Goal: Information Seeking & Learning: Check status

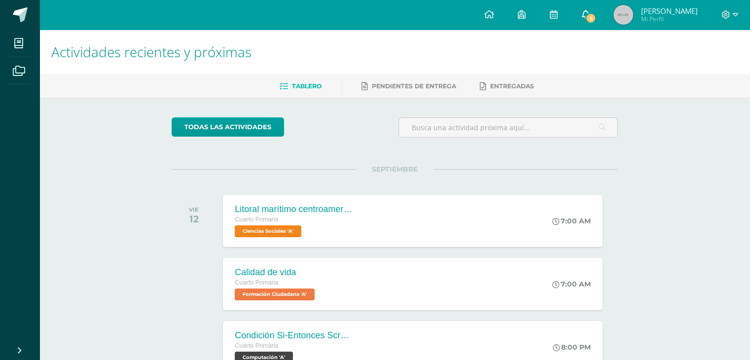
click at [596, 15] on span "5" at bounding box center [590, 18] width 11 height 11
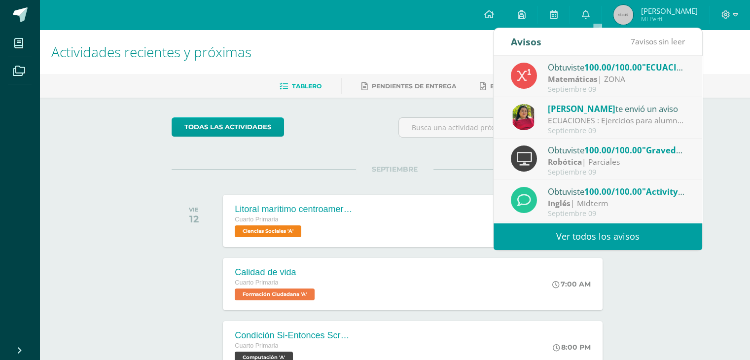
click at [588, 127] on div "Septiembre 09" at bounding box center [616, 131] width 137 height 8
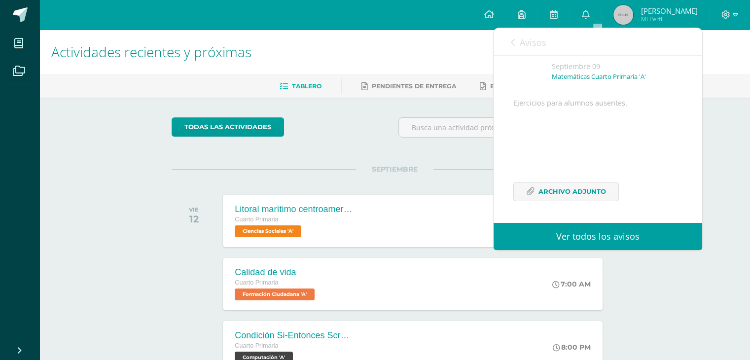
scroll to position [71, 0]
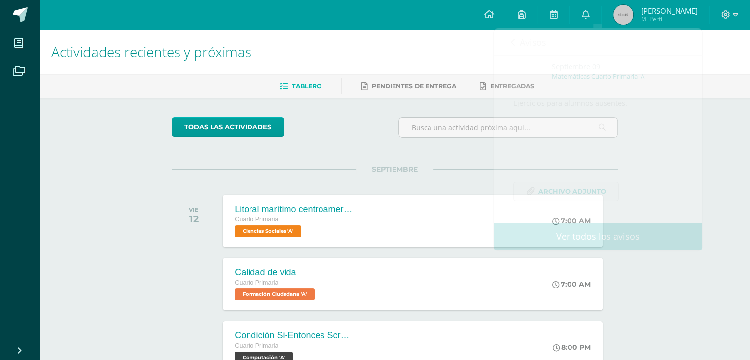
click at [485, 41] on h1 "Actividades recientes y próximas" at bounding box center [394, 52] width 687 height 45
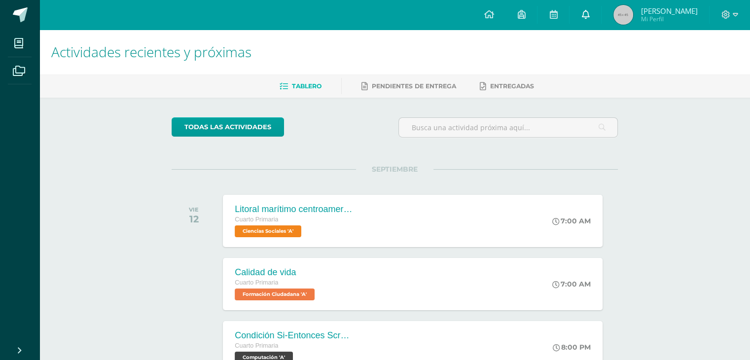
click at [589, 11] on icon at bounding box center [585, 14] width 8 height 9
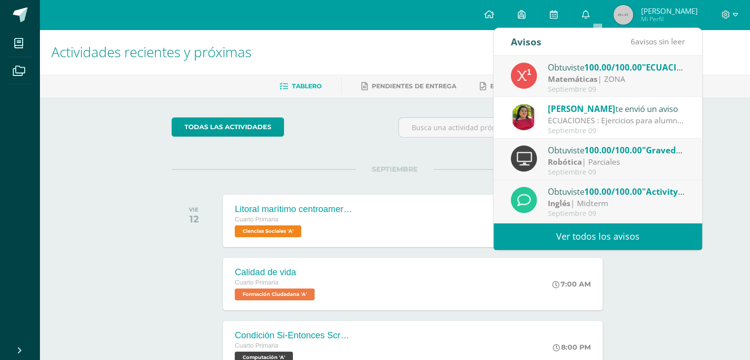
click at [568, 71] on div "Obtuviste 100.00/100.00 "ECUACIONES" en Matemáticas" at bounding box center [616, 67] width 137 height 13
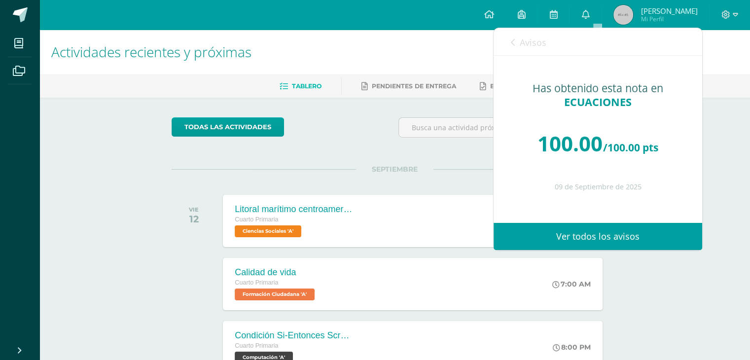
scroll to position [0, 0]
click at [511, 43] on icon at bounding box center [513, 42] width 4 height 8
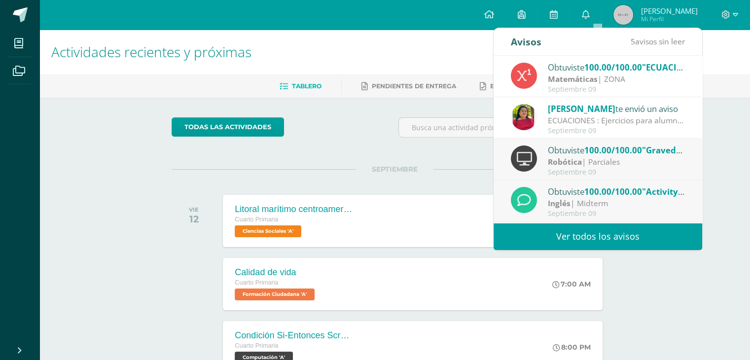
click at [574, 166] on strong "Robótica" at bounding box center [565, 161] width 34 height 11
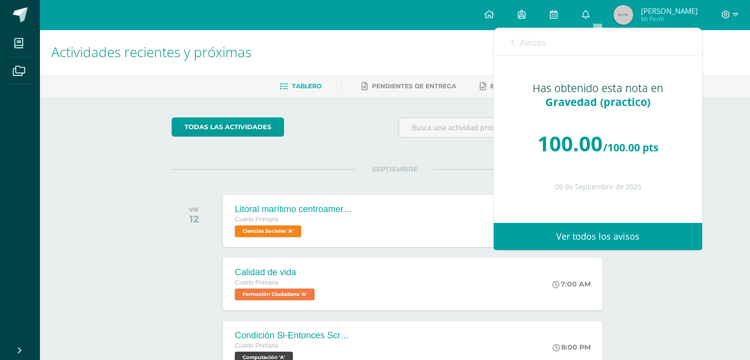
click at [511, 44] on icon at bounding box center [513, 42] width 4 height 8
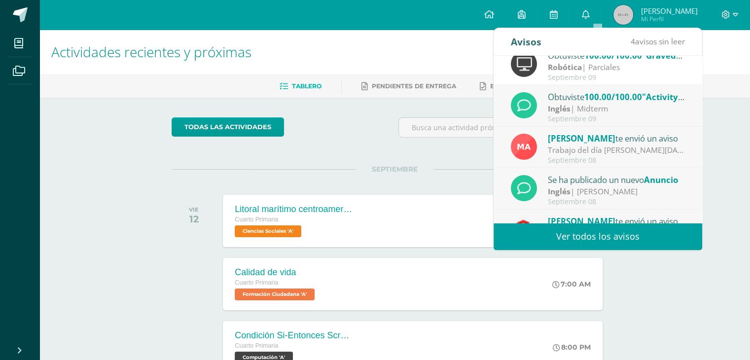
scroll to position [105, 0]
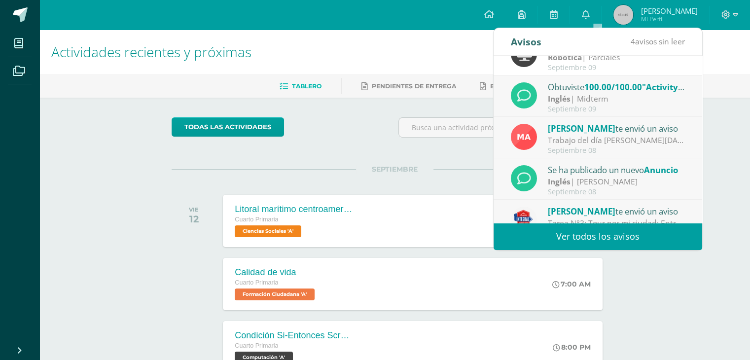
click at [585, 91] on div "Obtuviste 100.00/100.00 "Activity 4: Quiz 2" en Inglés" at bounding box center [616, 86] width 137 height 13
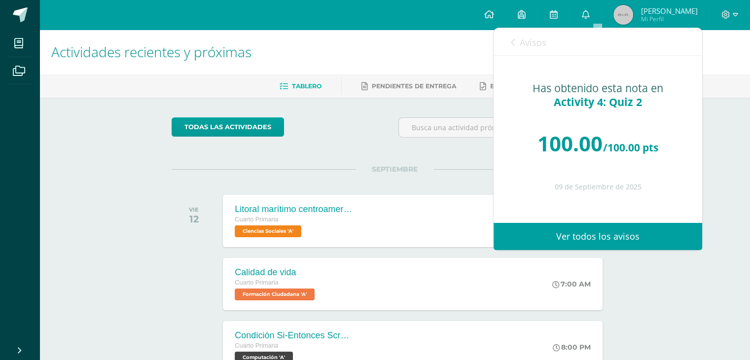
click at [515, 42] on link "Avisos" at bounding box center [529, 42] width 36 height 28
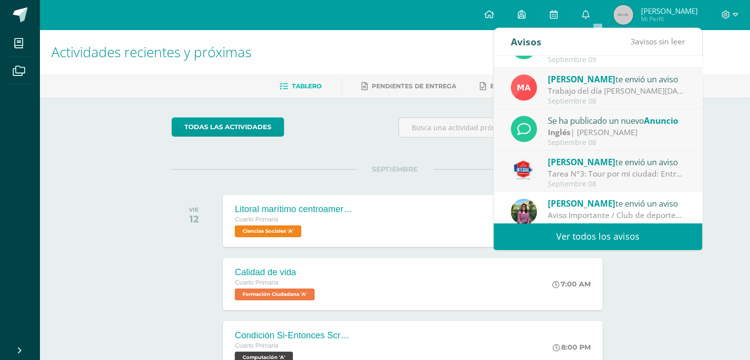
scroll to position [164, 0]
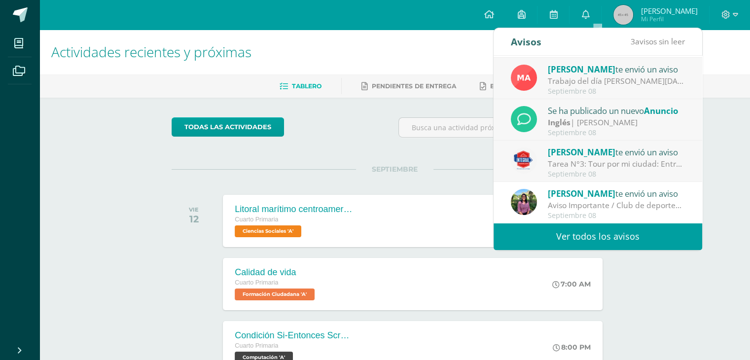
click at [628, 170] on div "Septiembre 08" at bounding box center [616, 174] width 137 height 8
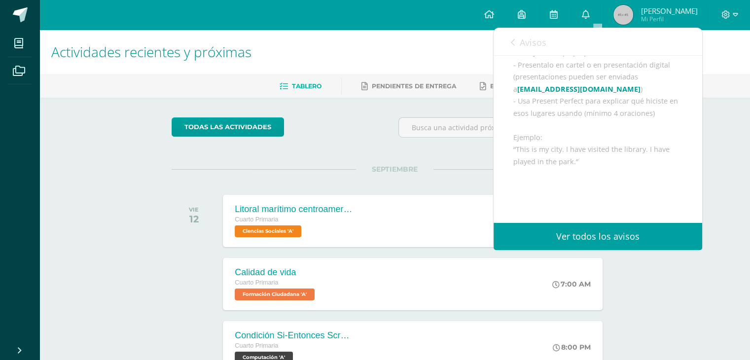
scroll to position [172, 0]
click at [512, 40] on icon at bounding box center [513, 42] width 4 height 8
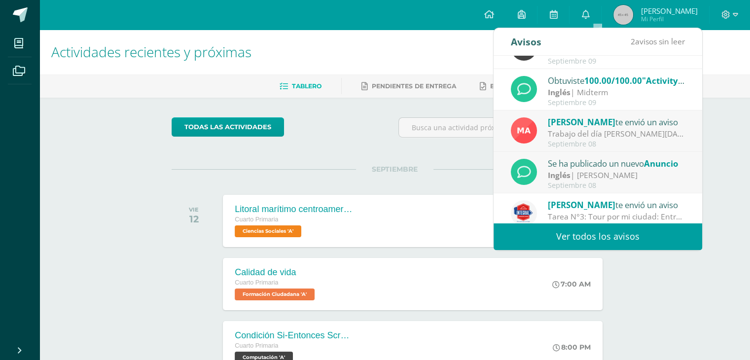
scroll to position [110, 0]
click at [606, 173] on div "Inglés | [PERSON_NAME]" at bounding box center [616, 175] width 137 height 11
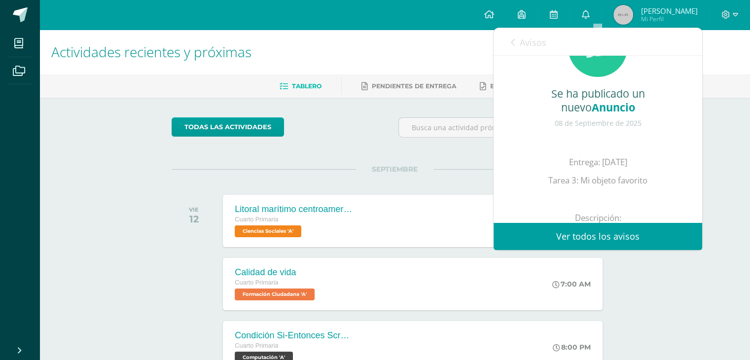
scroll to position [0, 0]
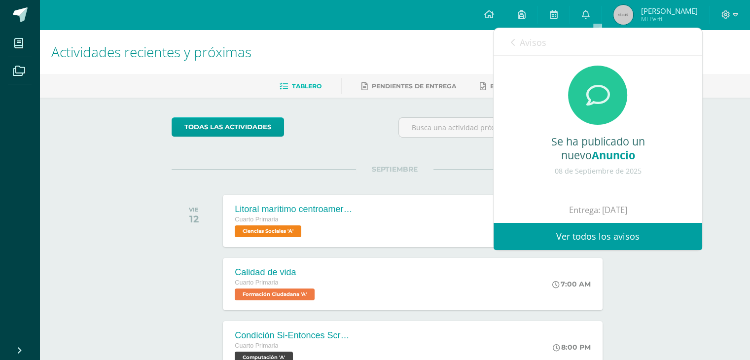
click at [515, 41] on link "Avisos" at bounding box center [529, 42] width 36 height 28
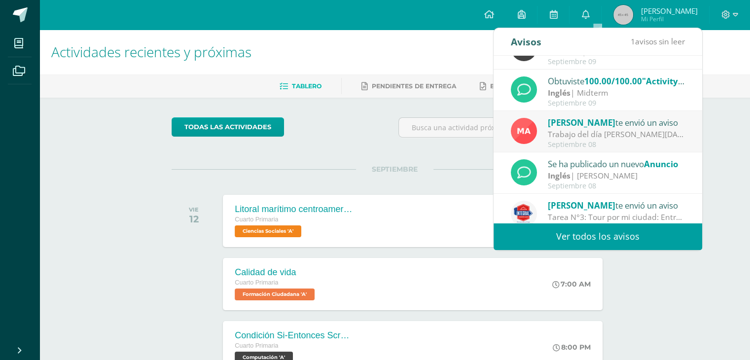
click at [619, 129] on div "Trabajo del día [PERSON_NAME][DATE]: Buenas tardes, papitos, gusto de saludarlo…" at bounding box center [616, 134] width 137 height 11
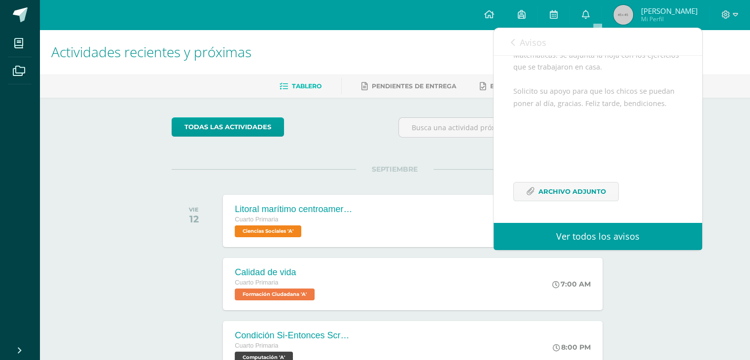
scroll to position [228, 0]
click at [570, 192] on span "Archivo Adjunto" at bounding box center [572, 191] width 68 height 18
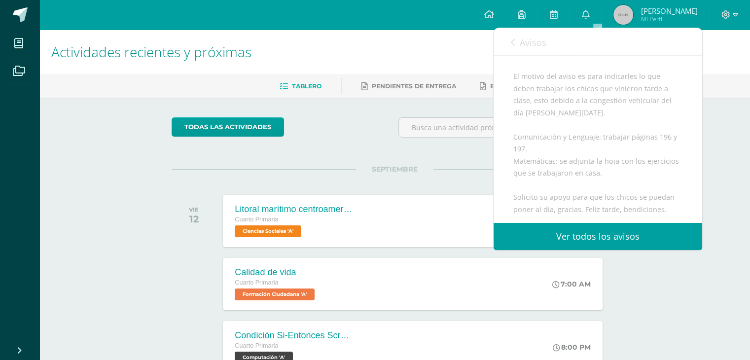
scroll to position [0, 0]
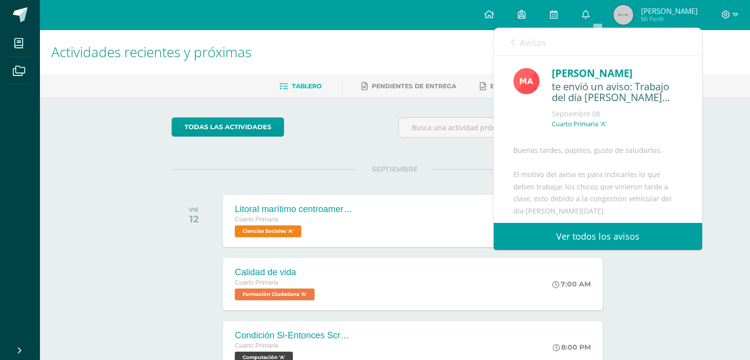
click at [510, 48] on div "Avisos 0 avisos sin leer Avisos" at bounding box center [598, 42] width 209 height 28
click at [514, 41] on icon at bounding box center [513, 42] width 4 height 8
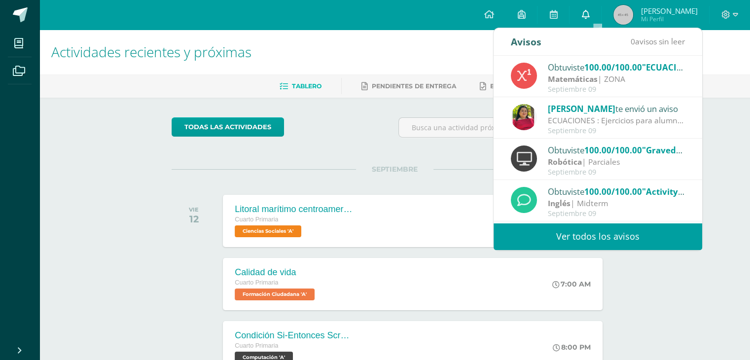
click at [589, 11] on icon at bounding box center [585, 14] width 8 height 9
click at [633, 18] on img at bounding box center [623, 15] width 20 height 20
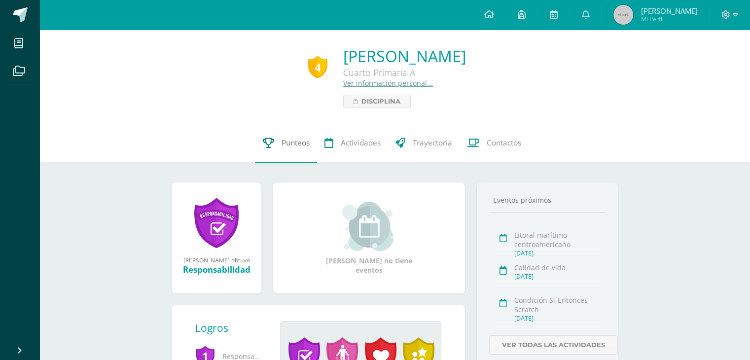
click at [271, 144] on icon at bounding box center [268, 143] width 11 height 10
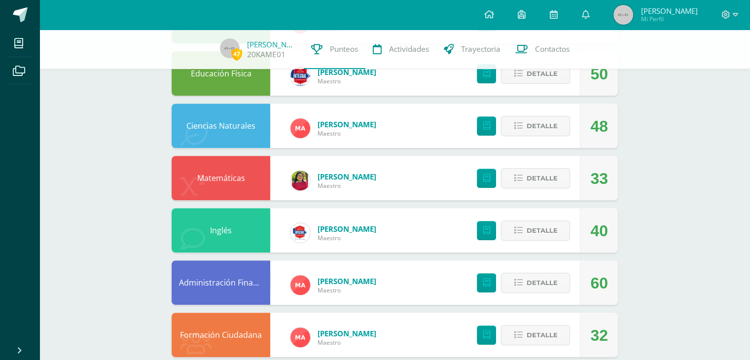
scroll to position [363, 0]
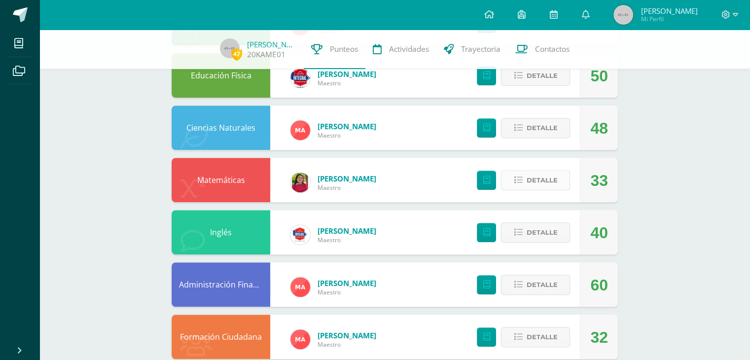
click at [533, 178] on span "Detalle" at bounding box center [541, 180] width 31 height 18
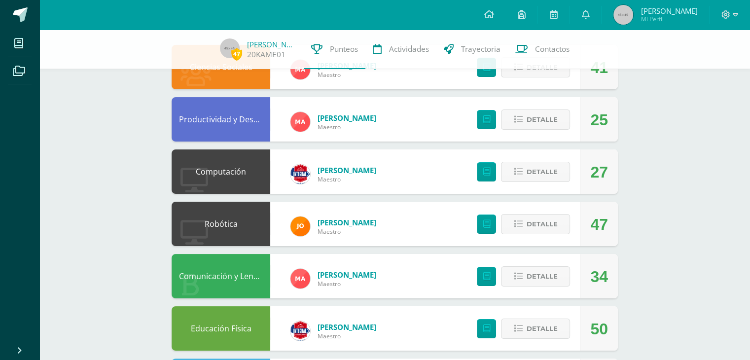
scroll to position [0, 0]
